Goal: Task Accomplishment & Management: Use online tool/utility

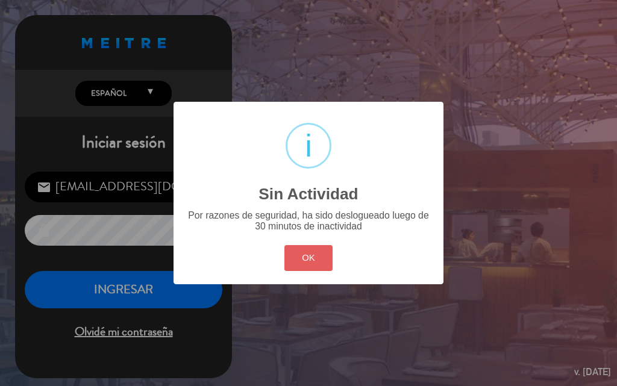
click at [313, 251] on button "OK" at bounding box center [309, 258] width 49 height 26
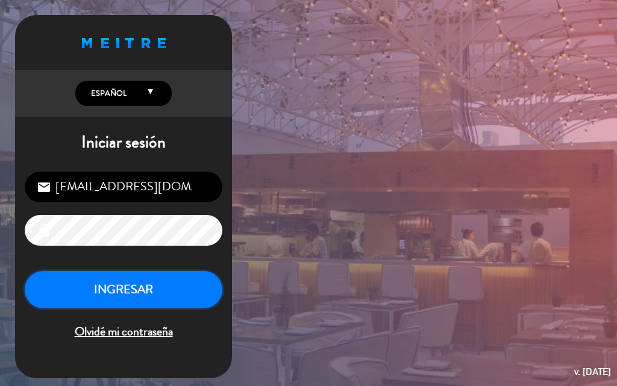
click at [157, 284] on button "INGRESAR" at bounding box center [124, 290] width 198 height 38
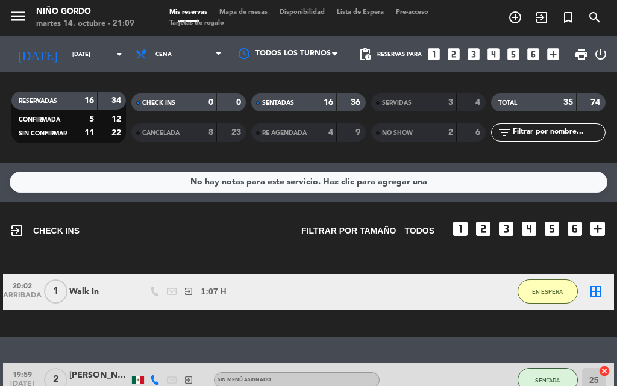
click at [250, 11] on span "Mapa de mesas" at bounding box center [243, 12] width 60 height 7
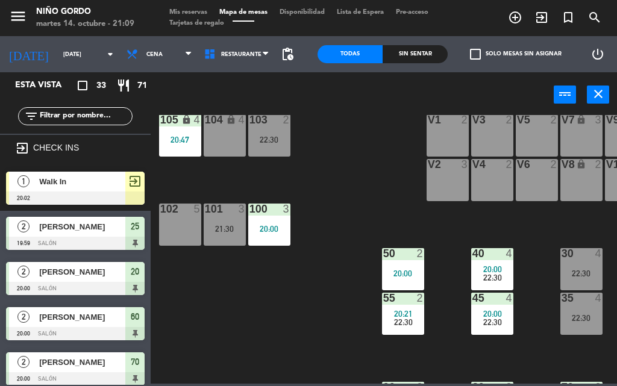
scroll to position [60, 0]
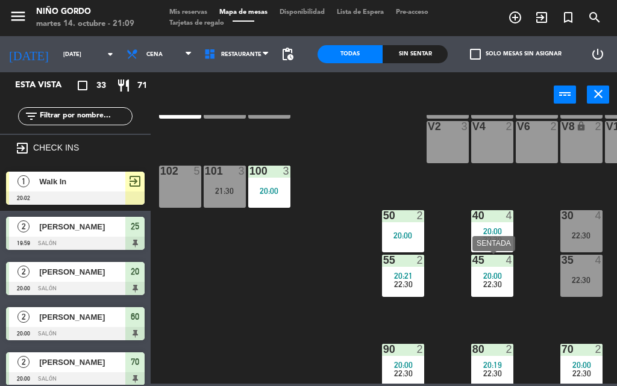
click at [482, 285] on div "22:30" at bounding box center [492, 284] width 42 height 8
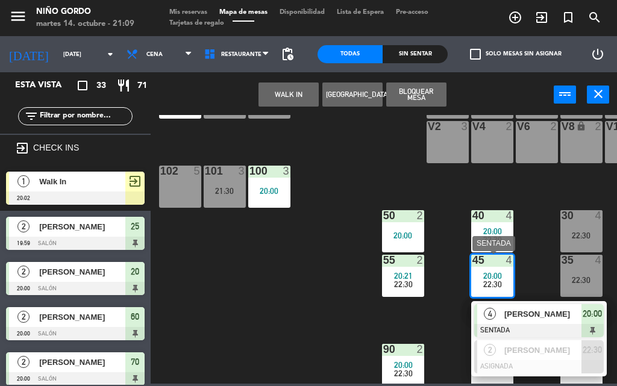
click at [543, 326] on div at bounding box center [539, 330] width 130 height 13
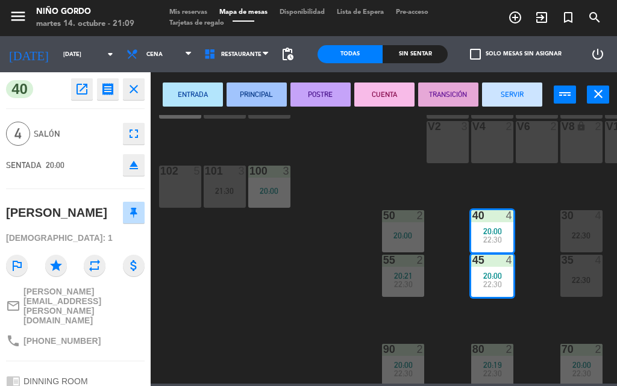
click at [452, 315] on div "105 lock 4 20:47 104 lock 4 103 2 22:30 V1 2 V3 2 V9 lock 2 V5 2 V7 lock 3 V11 …" at bounding box center [387, 249] width 461 height 269
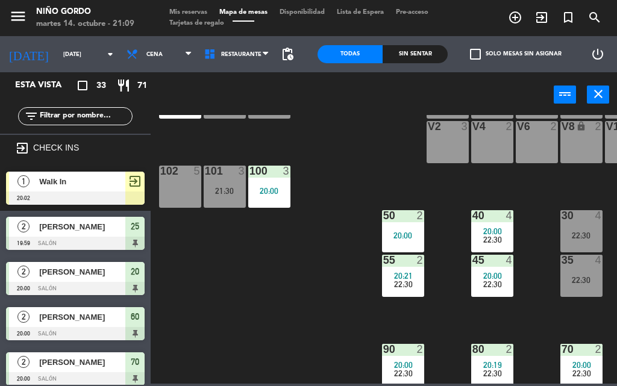
scroll to position [0, 0]
click at [416, 293] on div "55 2 20:21 22:30" at bounding box center [403, 276] width 42 height 42
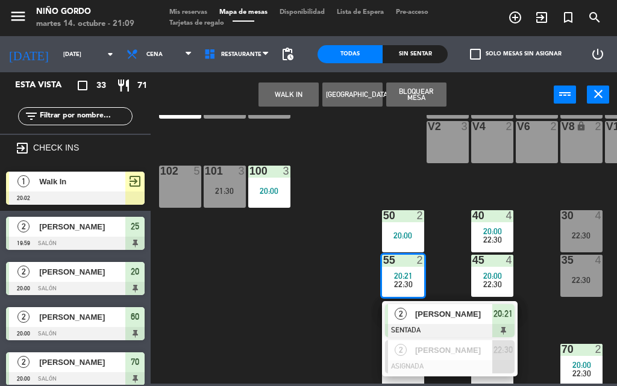
click at [448, 308] on span "[PERSON_NAME]" at bounding box center [453, 314] width 77 height 13
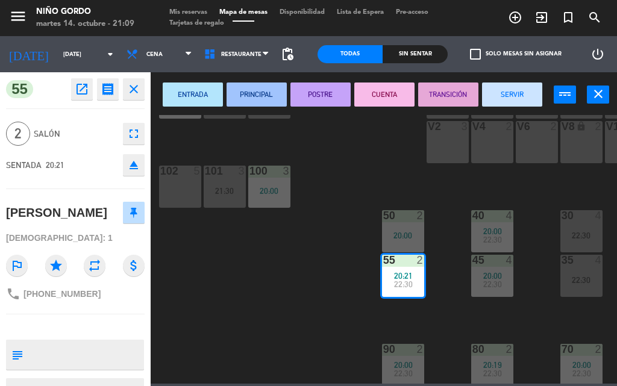
click at [517, 99] on button "SERVIR" at bounding box center [512, 95] width 60 height 24
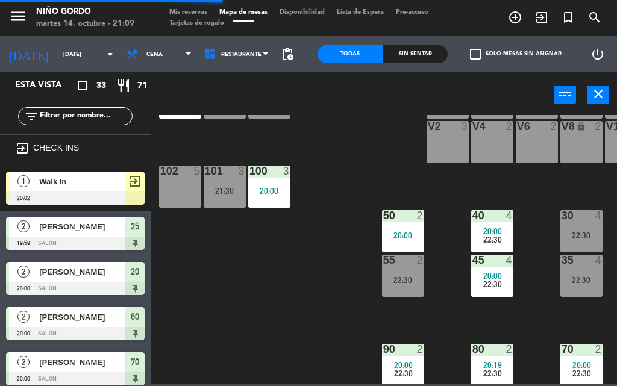
click at [347, 254] on div "105 lock 4 20:47 104 lock 4 103 2 22:30 V1 2 V3 2 V9 lock 2 V5 2 V7 lock 3 V11 …" at bounding box center [387, 249] width 461 height 269
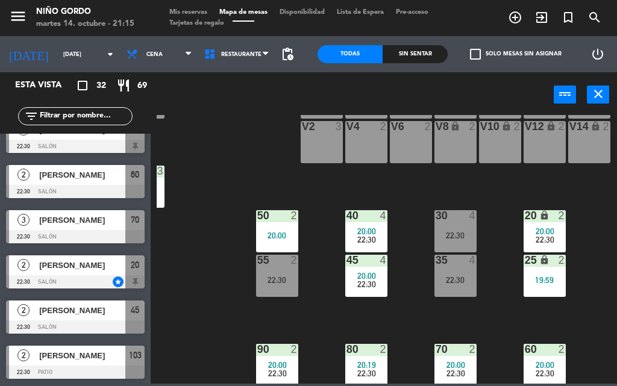
scroll to position [60, 128]
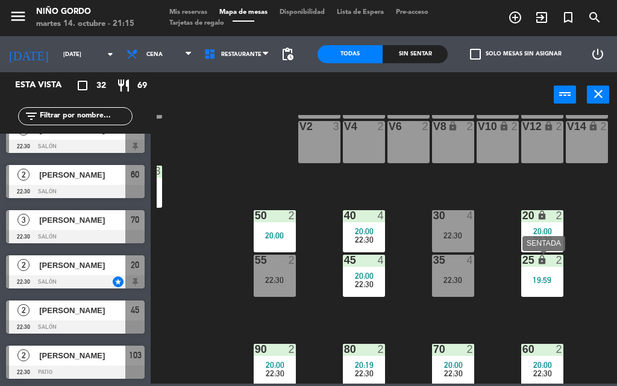
click at [546, 286] on div "25 lock 2 19:59" at bounding box center [542, 276] width 42 height 42
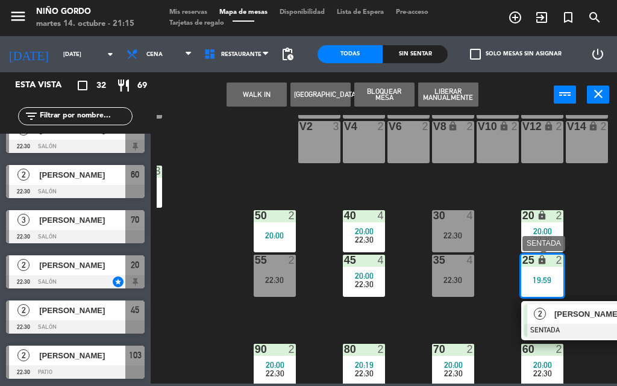
click at [584, 309] on span "[PERSON_NAME]" at bounding box center [593, 314] width 77 height 13
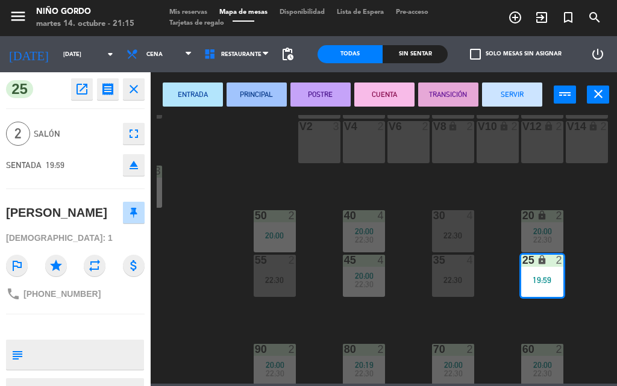
click at [503, 97] on button "SERVIR" at bounding box center [512, 95] width 60 height 24
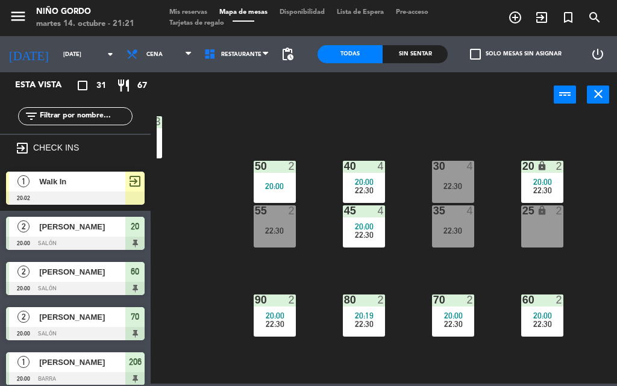
scroll to position [159, 128]
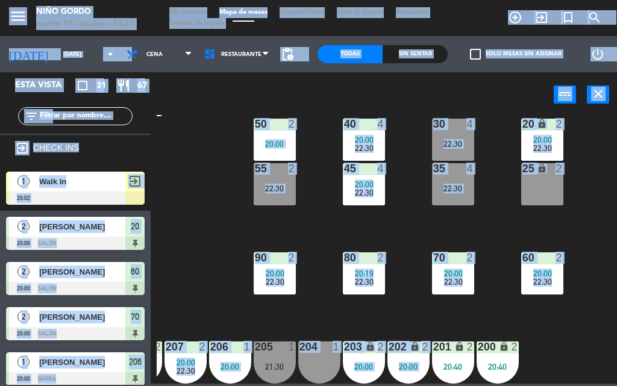
drag, startPoint x: 338, startPoint y: 386, endPoint x: 284, endPoint y: 387, distance: 53.7
click at [284, 386] on html "close × Niño Gordo × chrome_reader_mode Listado de Reservas account_box Cliente…" at bounding box center [308, 193] width 617 height 386
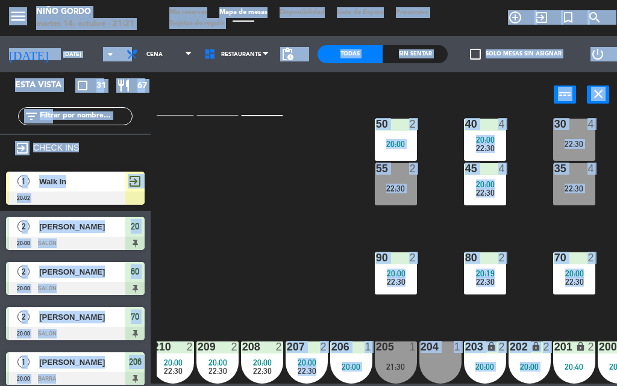
scroll to position [159, 0]
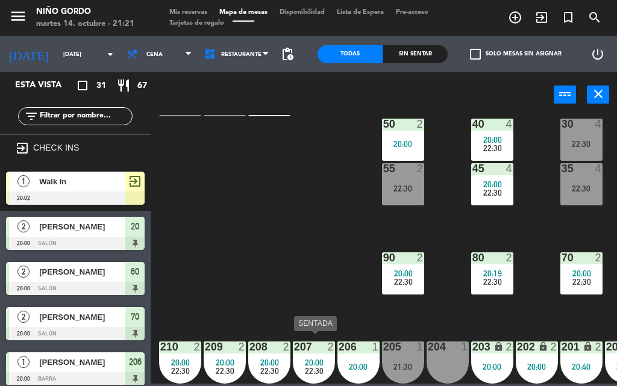
click at [306, 366] on span "22:30" at bounding box center [314, 371] width 19 height 10
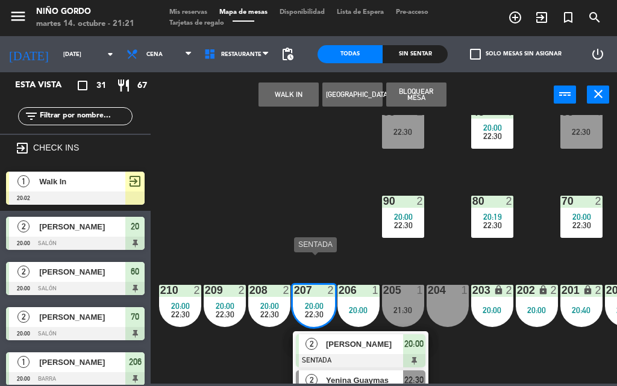
scroll to position [238, 0]
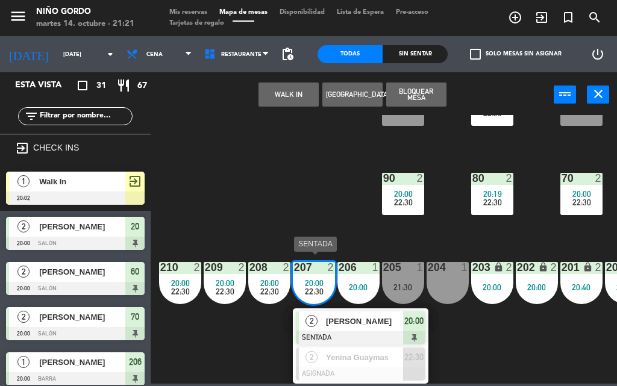
click at [330, 321] on span "[PERSON_NAME]" at bounding box center [364, 321] width 77 height 13
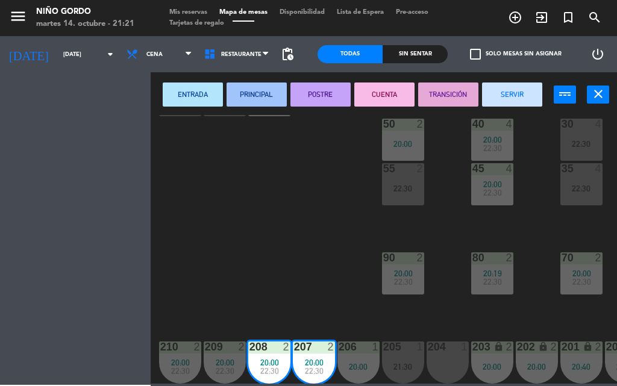
scroll to position [159, 0]
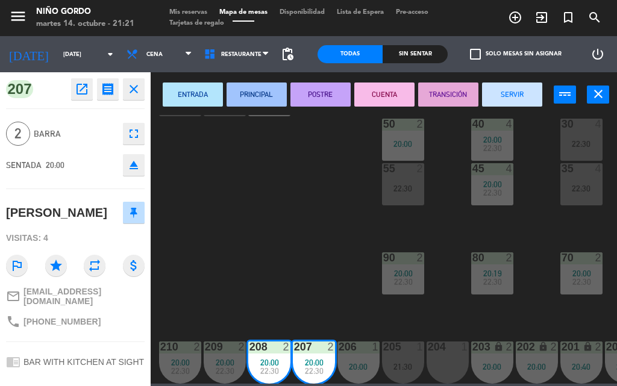
click at [506, 96] on button "SERVIR" at bounding box center [512, 95] width 60 height 24
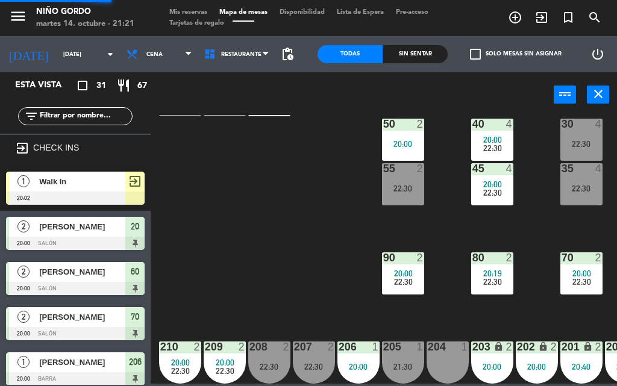
scroll to position [0, 0]
click at [180, 366] on span "22:30" at bounding box center [180, 371] width 19 height 10
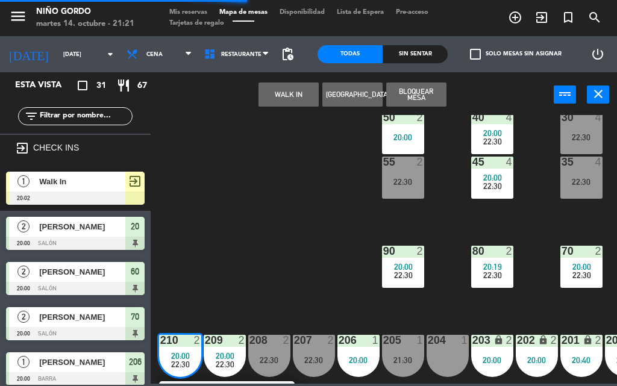
scroll to position [238, 0]
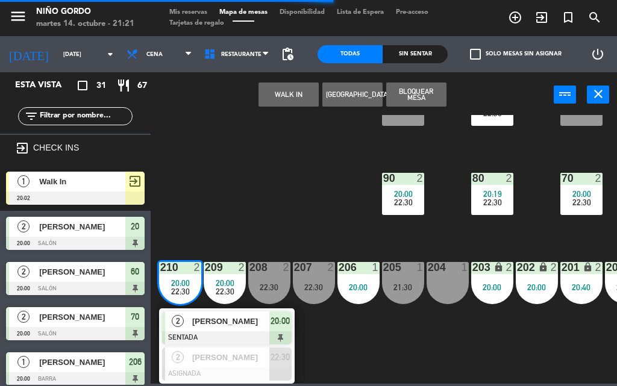
click at [239, 317] on span "[PERSON_NAME]" at bounding box center [230, 321] width 77 height 13
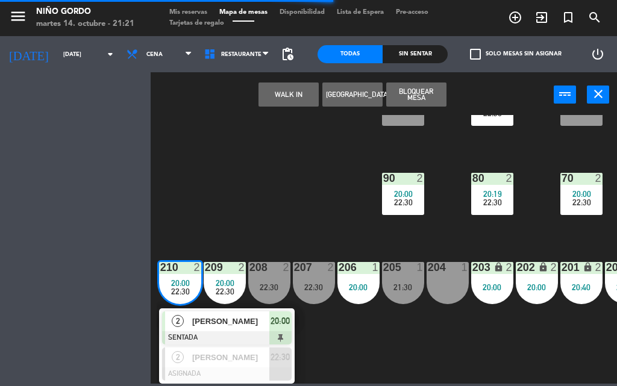
scroll to position [159, 0]
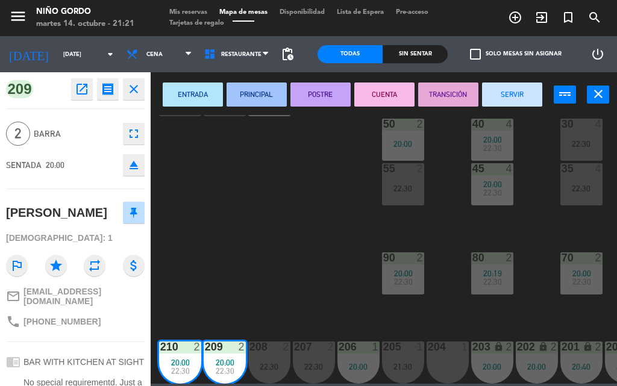
click at [522, 93] on button "SERVIR" at bounding box center [512, 95] width 60 height 24
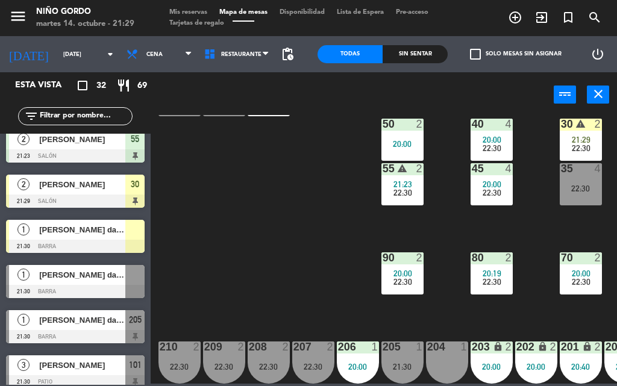
scroll to position [663, 0]
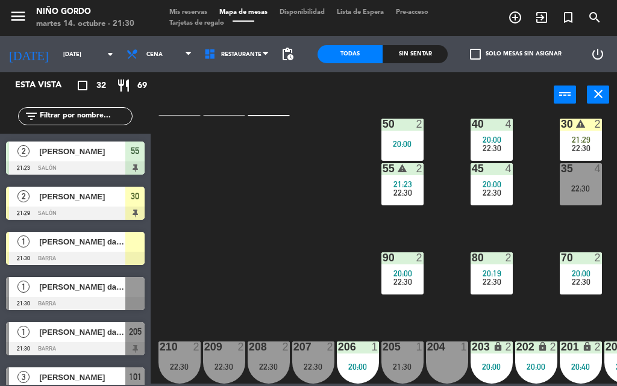
click at [278, 215] on div "105 lock 4 20:47 104 lock 4 103 2 22:30 V1 2 V3 2 V9 lock 2 V5 2 V7 lock 3 V11 …" at bounding box center [387, 249] width 461 height 269
drag, startPoint x: 333, startPoint y: 384, endPoint x: 432, endPoint y: 375, distance: 99.3
click at [432, 375] on div "105 lock 4 20:47 104 lock 4 103 2 22:30 V1 2 V3 2 V9 lock 2 V5 2 V7 lock 3 V11 …" at bounding box center [387, 249] width 461 height 269
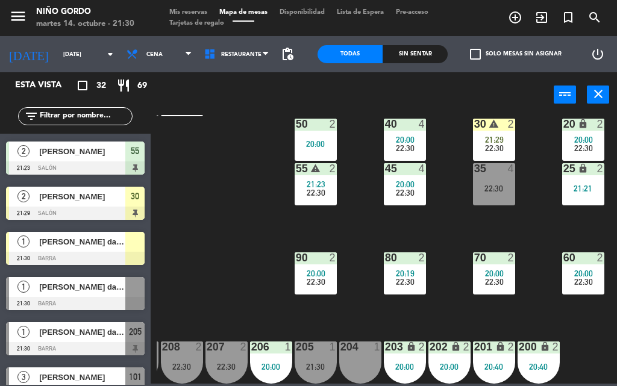
scroll to position [159, 0]
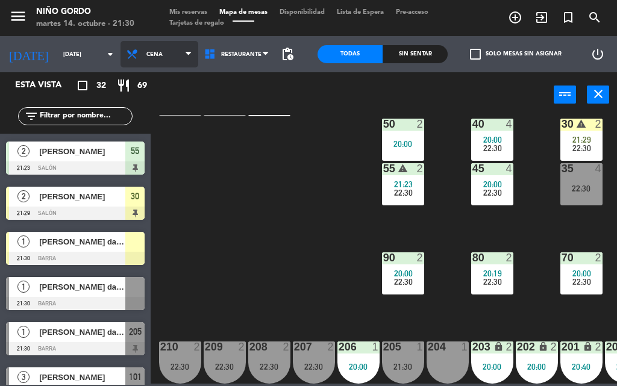
click at [156, 60] on span "Cena" at bounding box center [160, 54] width 78 height 27
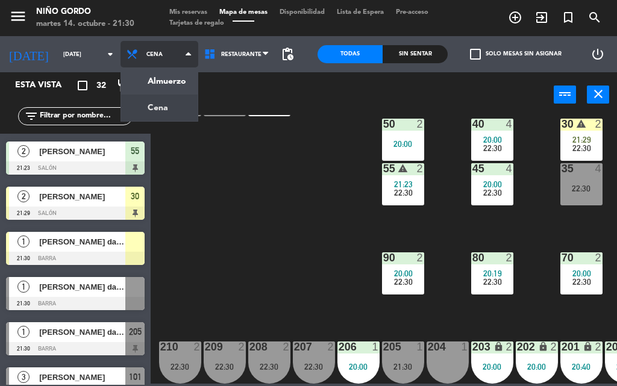
click at [156, 60] on span "Cena" at bounding box center [160, 54] width 78 height 27
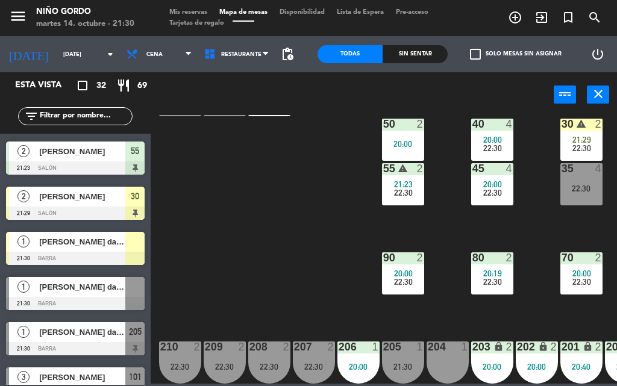
click at [187, 10] on span "Mis reservas" at bounding box center [188, 12] width 50 height 7
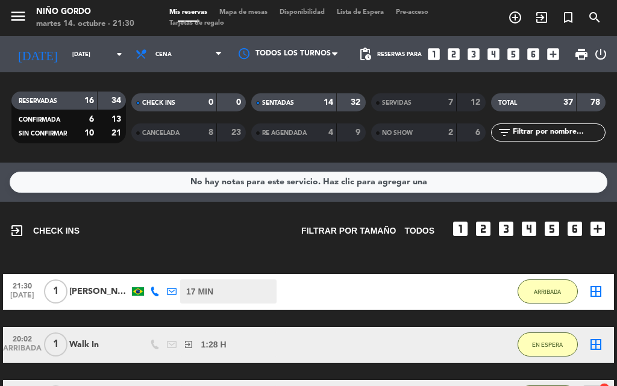
click at [265, 13] on span "Mapa de mesas" at bounding box center [243, 12] width 60 height 7
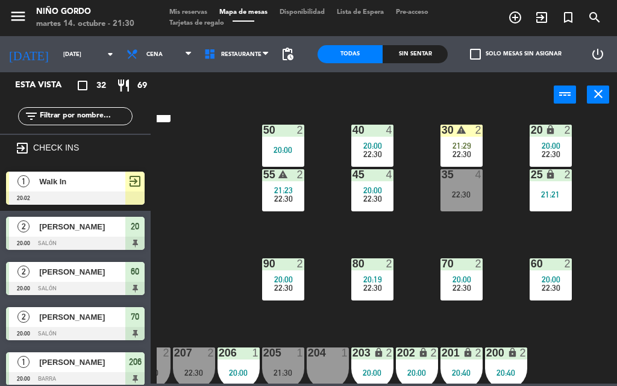
scroll to position [159, 120]
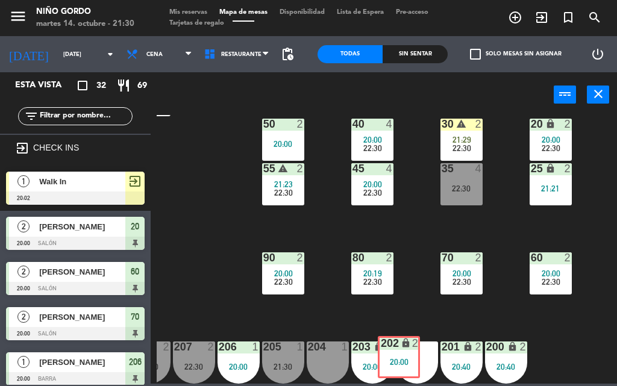
drag, startPoint x: 430, startPoint y: 377, endPoint x: 409, endPoint y: 378, distance: 21.1
click at [410, 378] on div "105 lock 4 20:47 104 lock 4 103 2 22:30 V1 2 V3 2 V9 lock 2 V5 2 V7 lock 3 V11 …" at bounding box center [387, 249] width 461 height 269
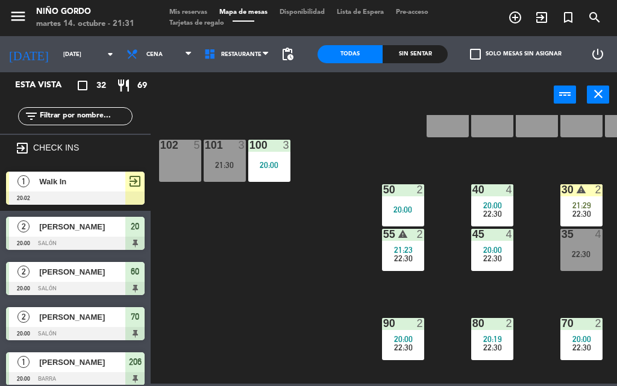
scroll to position [0, 0]
